Goal: Book appointment/travel/reservation

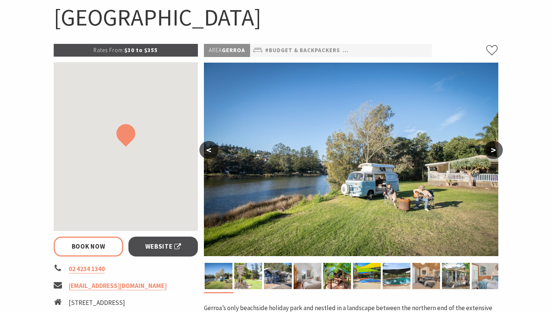
scroll to position [103, 0]
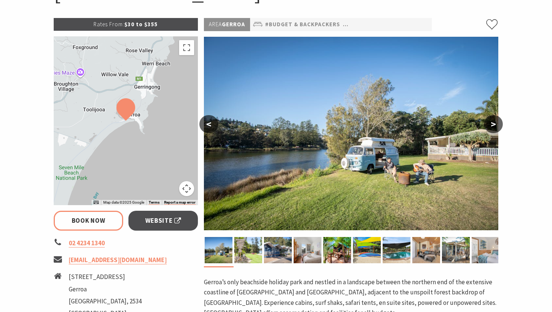
select select "3"
select select "2"
click at [492, 128] on button ">" at bounding box center [493, 124] width 19 height 18
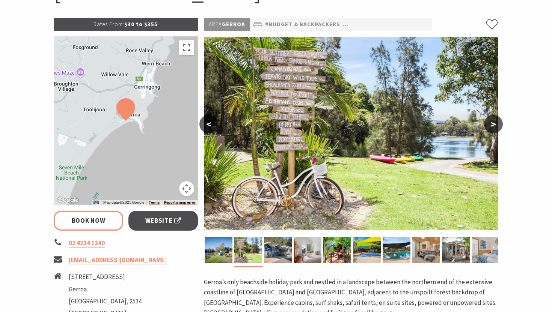
click at [492, 128] on button ">" at bounding box center [493, 124] width 19 height 18
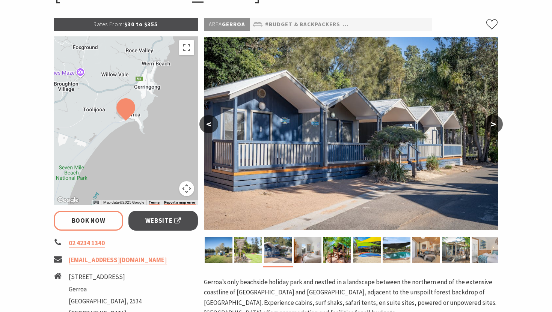
click at [492, 128] on button ">" at bounding box center [493, 124] width 19 height 18
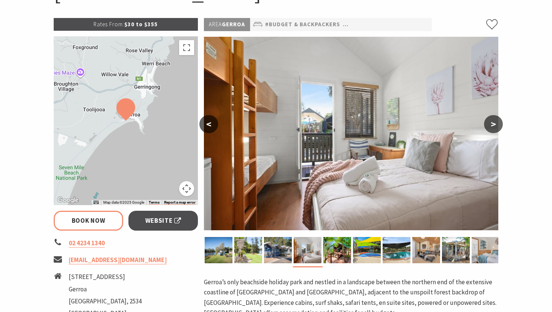
click at [492, 128] on button ">" at bounding box center [493, 124] width 19 height 18
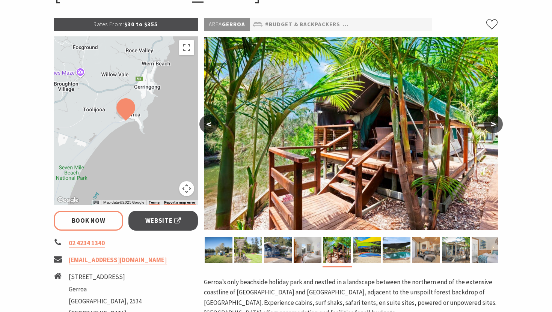
click at [492, 128] on button ">" at bounding box center [493, 124] width 19 height 18
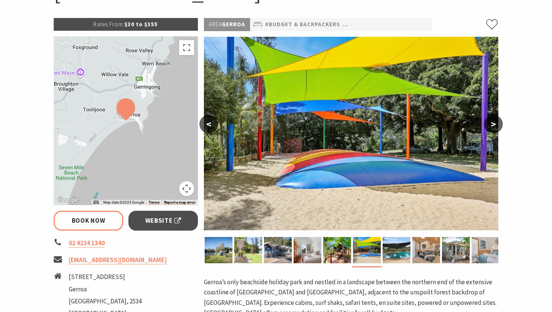
click at [492, 128] on button ">" at bounding box center [493, 124] width 19 height 18
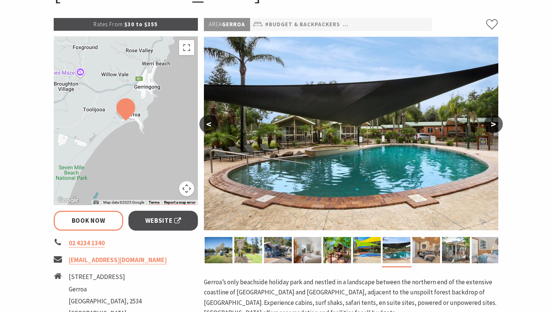
click at [492, 128] on button ">" at bounding box center [493, 124] width 19 height 18
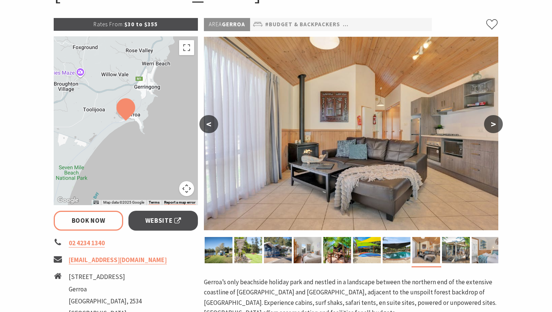
click at [492, 128] on button ">" at bounding box center [493, 124] width 19 height 18
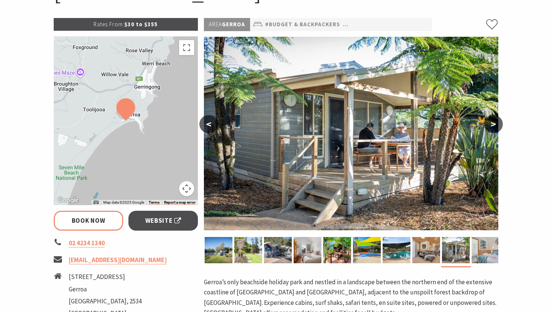
click at [492, 128] on button ">" at bounding box center [493, 124] width 19 height 18
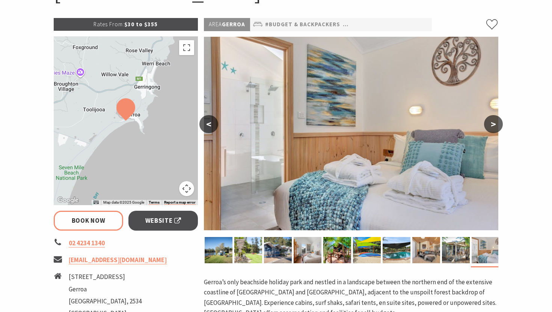
click at [492, 128] on button ">" at bounding box center [493, 124] width 19 height 18
click at [160, 166] on div at bounding box center [126, 120] width 144 height 169
